Goal: Register for event/course

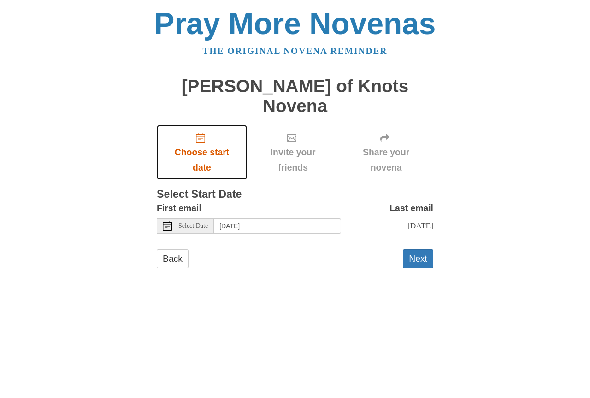
click at [201, 133] on icon "Choose start date" at bounding box center [200, 137] width 9 height 9
click at [207, 222] on span "Select Date" at bounding box center [192, 225] width 29 height 6
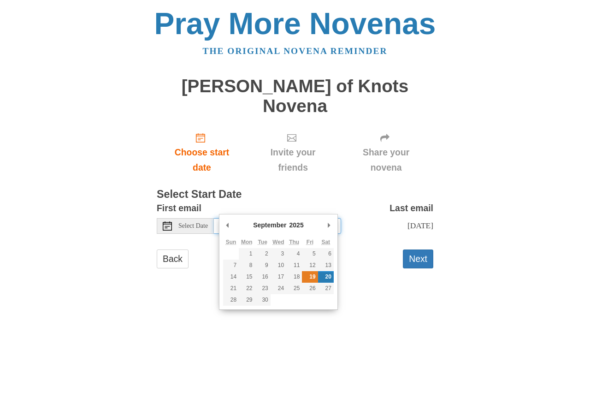
type input "Friday, September 19th"
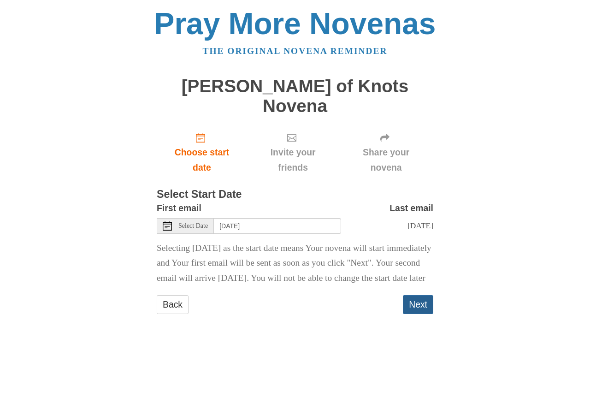
click at [414, 310] on button "Next" at bounding box center [418, 304] width 30 height 19
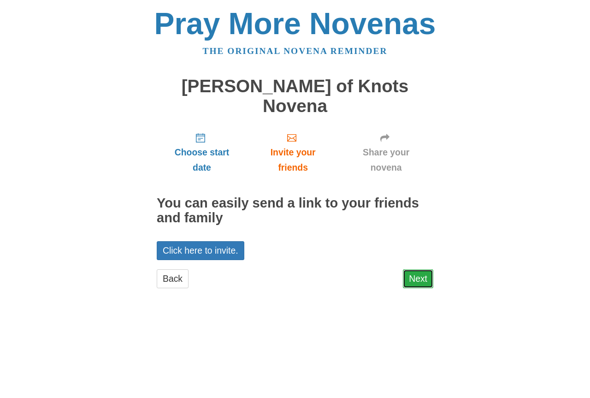
click at [416, 269] on link "Next" at bounding box center [418, 278] width 30 height 19
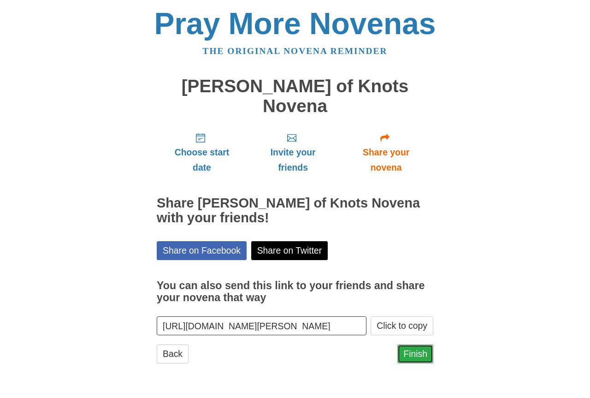
click at [421, 344] on link "Finish" at bounding box center [415, 353] width 36 height 19
